Goal: Task Accomplishment & Management: Complete application form

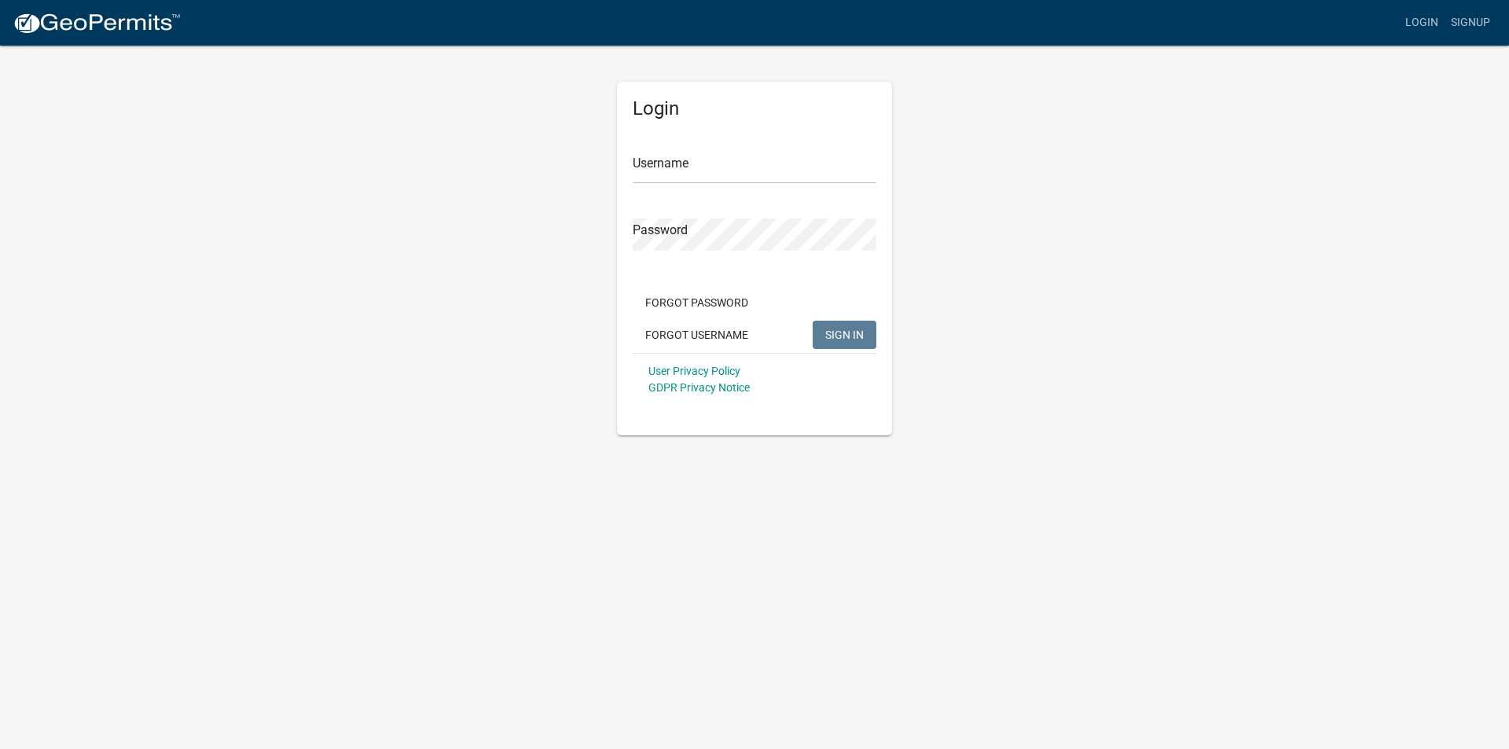
click at [668, 186] on form "Username Password Forgot Password Forgot Username SIGN IN User Privacy Policy G…" at bounding box center [755, 268] width 244 height 276
click at [670, 175] on input "Username" at bounding box center [755, 168] width 244 height 32
type input "[PERSON_NAME]"
click at [685, 341] on button "Forgot Username" at bounding box center [697, 335] width 128 height 28
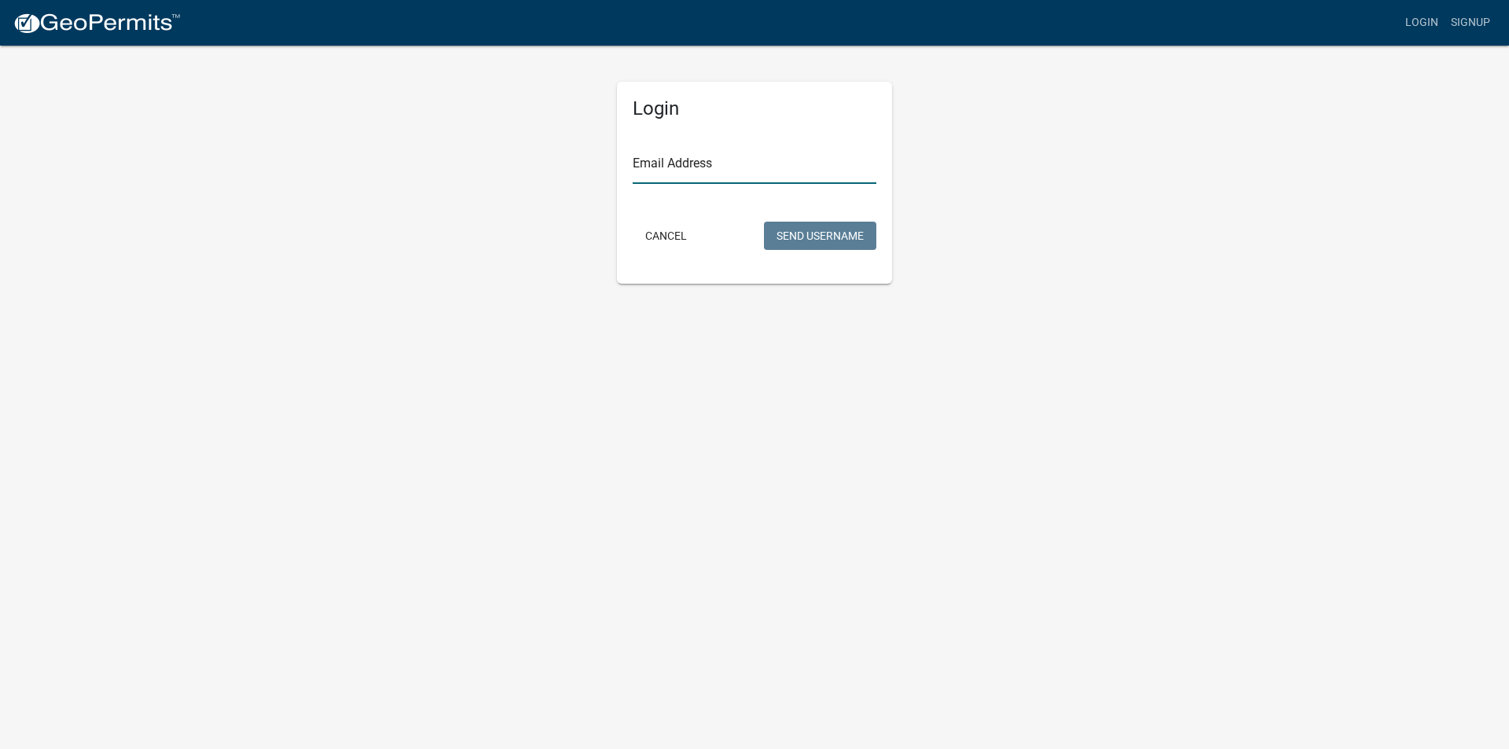
click at [694, 170] on input "Email Address" at bounding box center [755, 168] width 244 height 32
type input "scharnweberinc@gmail.com"
click at [806, 231] on button "Send Username" at bounding box center [820, 236] width 112 height 28
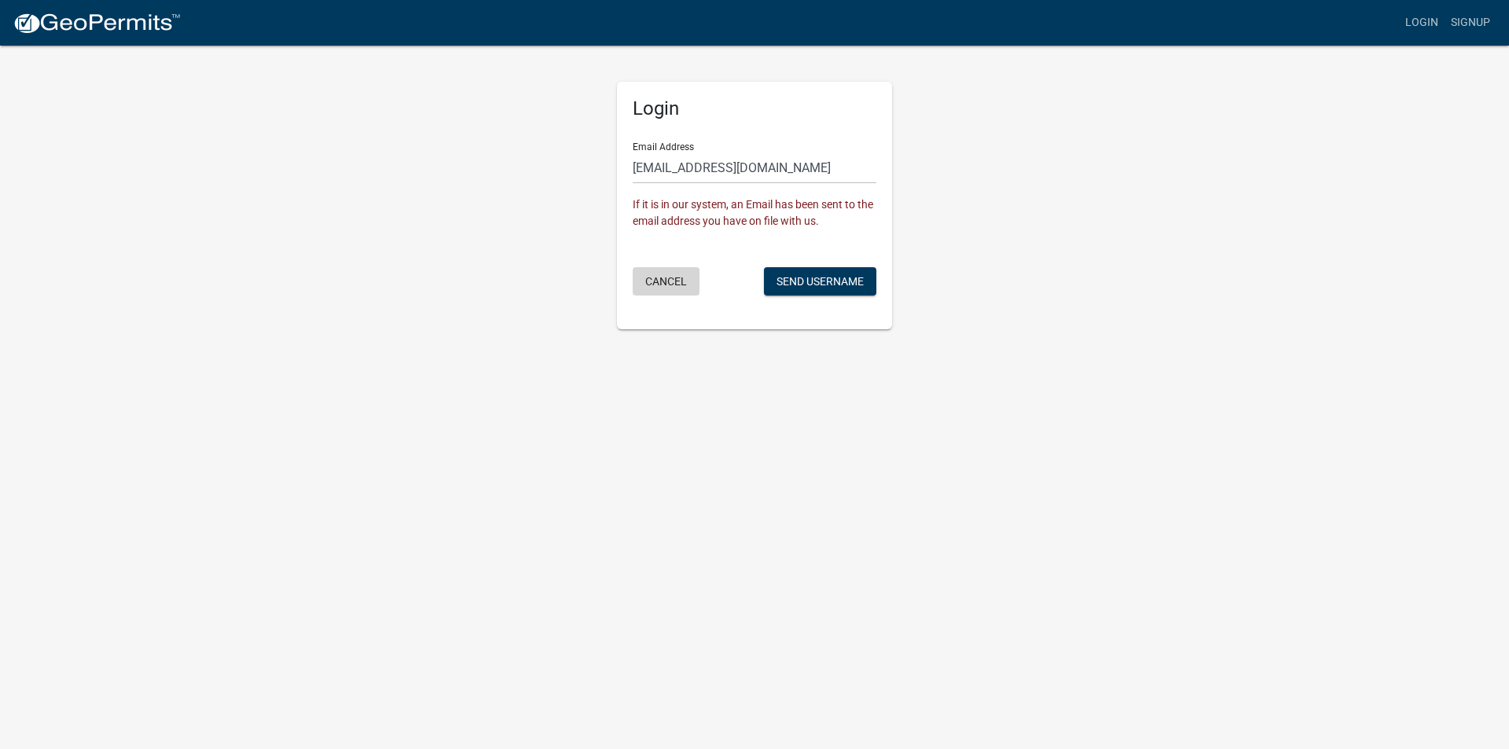
click at [656, 278] on button "Cancel" at bounding box center [666, 281] width 67 height 28
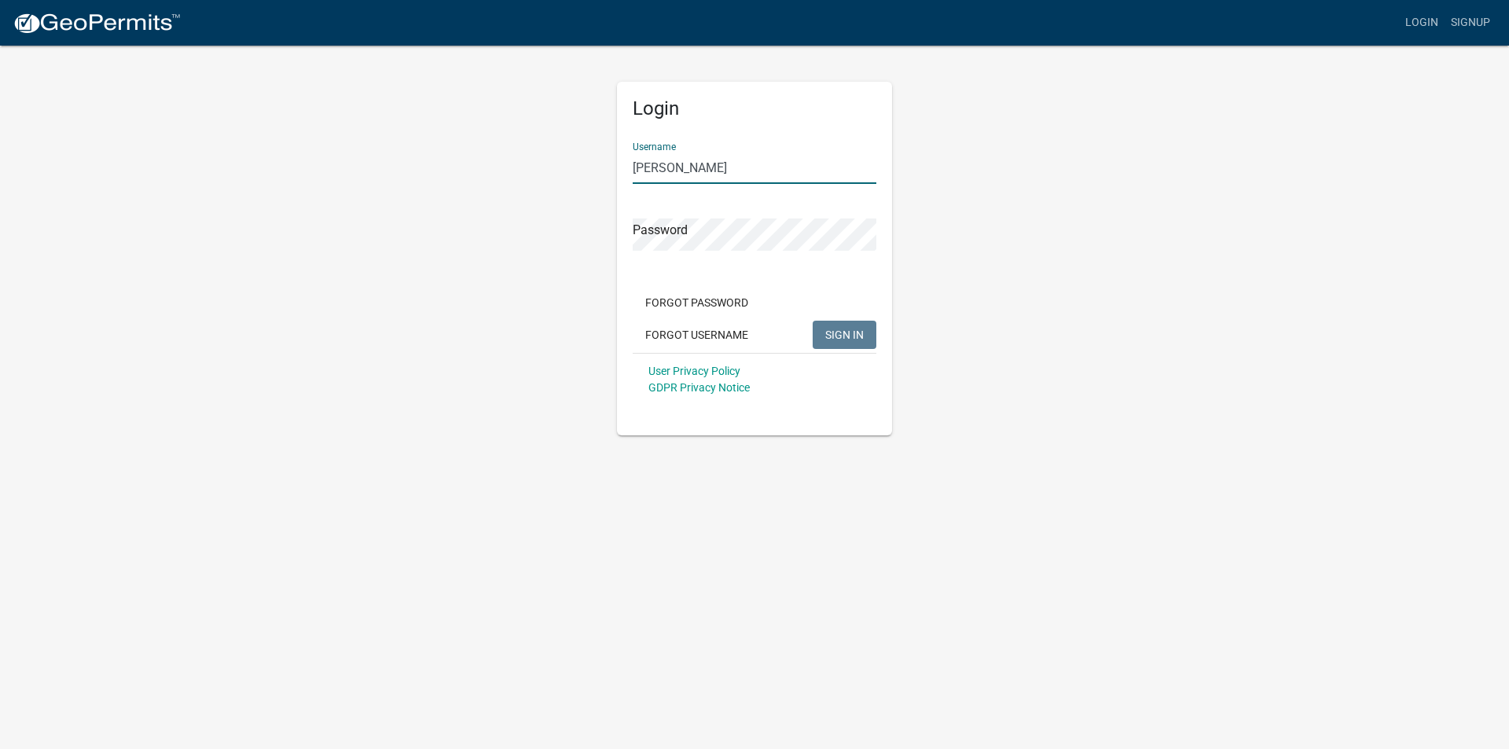
click at [696, 175] on input "[PERSON_NAME]" at bounding box center [755, 168] width 244 height 32
type input "[PERSON_NAME] inc"
click at [813, 321] on button "SIGN IN" at bounding box center [845, 335] width 64 height 28
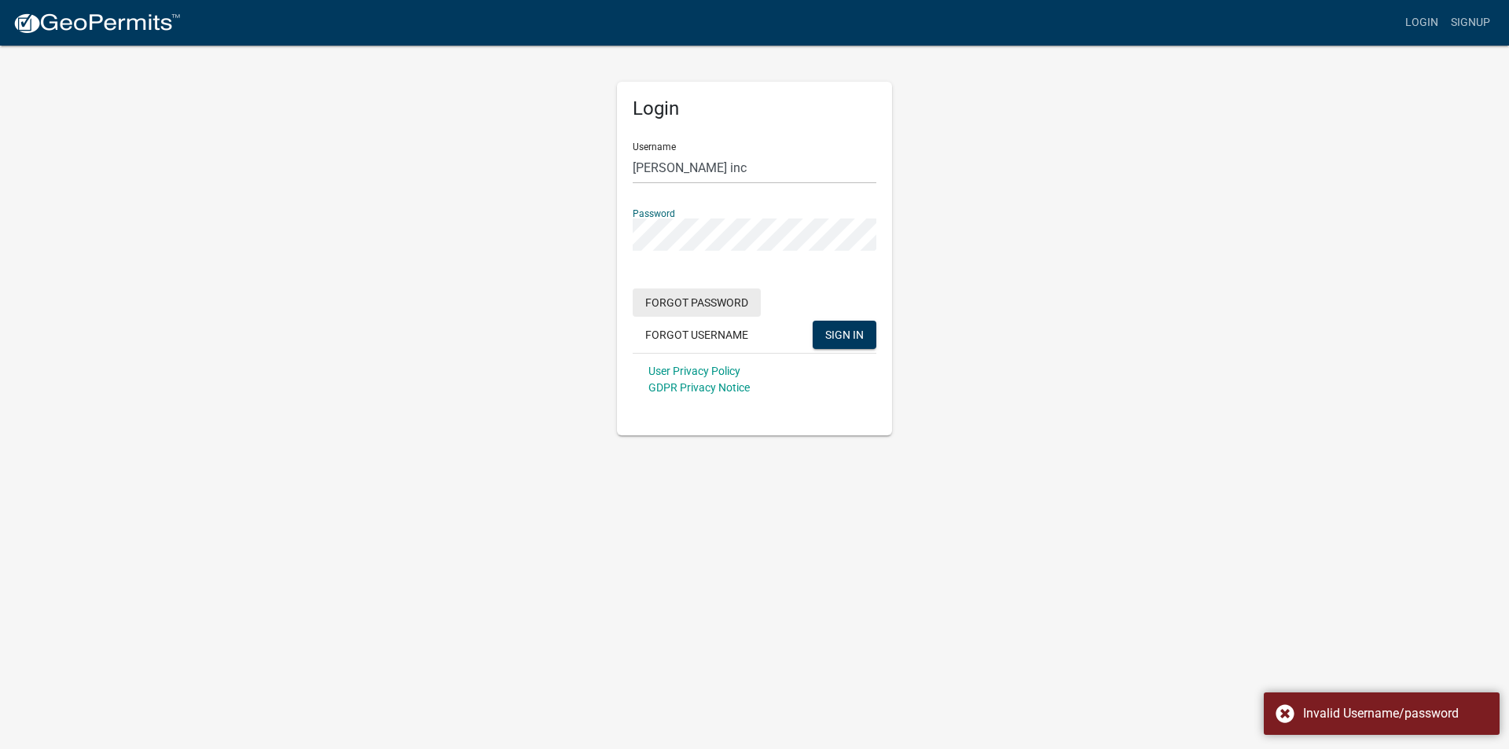
click at [710, 307] on button "Forgot Password" at bounding box center [697, 303] width 128 height 28
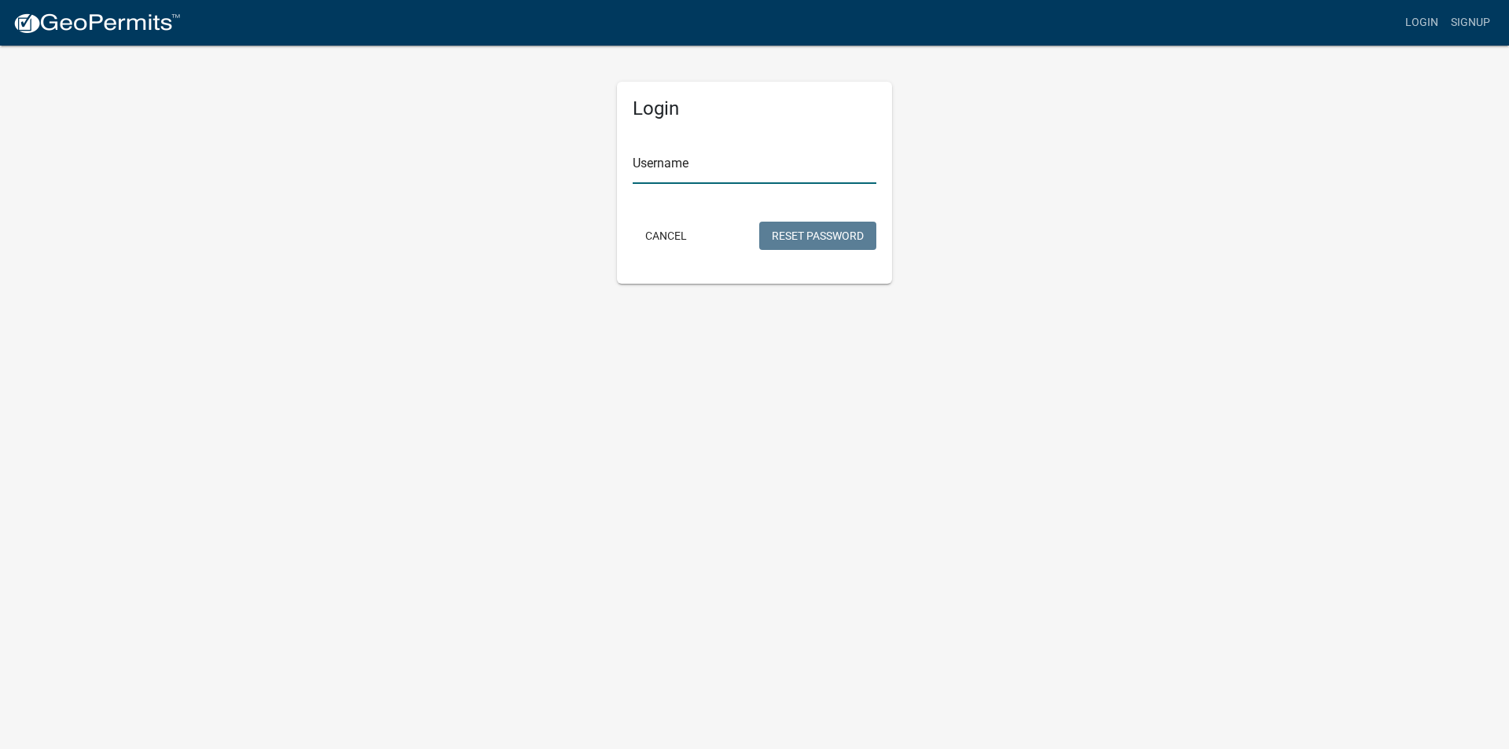
click at [694, 171] on input "Username" at bounding box center [755, 168] width 244 height 32
type input "[PERSON_NAME] inc"
click at [843, 241] on button "Reset Password" at bounding box center [817, 236] width 117 height 28
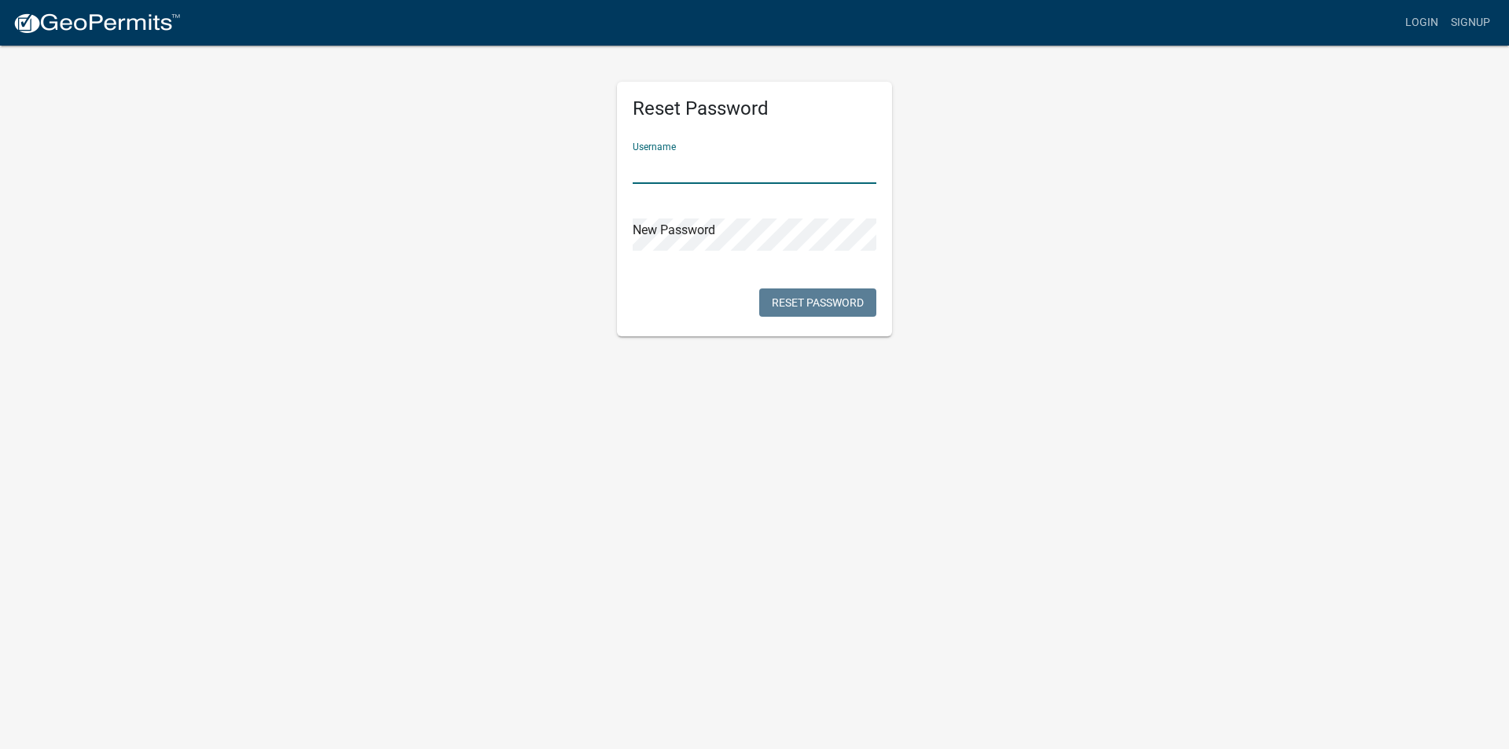
click at [693, 171] on input "text" at bounding box center [755, 168] width 244 height 32
type input "[PERSON_NAME] inc"
click at [829, 294] on button "Reset Password" at bounding box center [817, 303] width 117 height 28
